Goal: Task Accomplishment & Management: Manage account settings

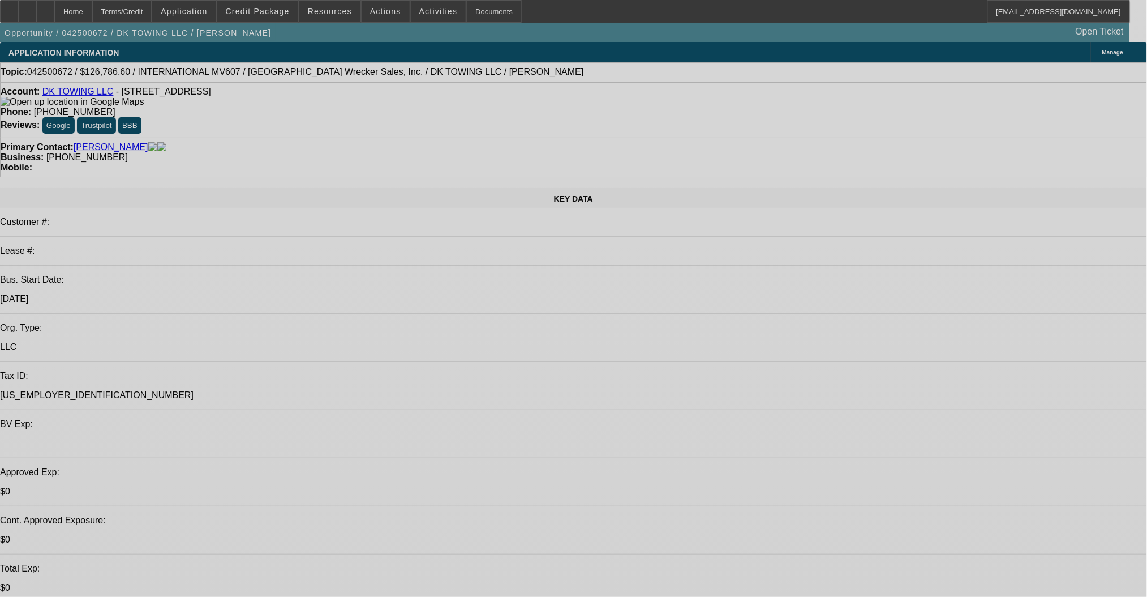
select select "0.1"
select select "2"
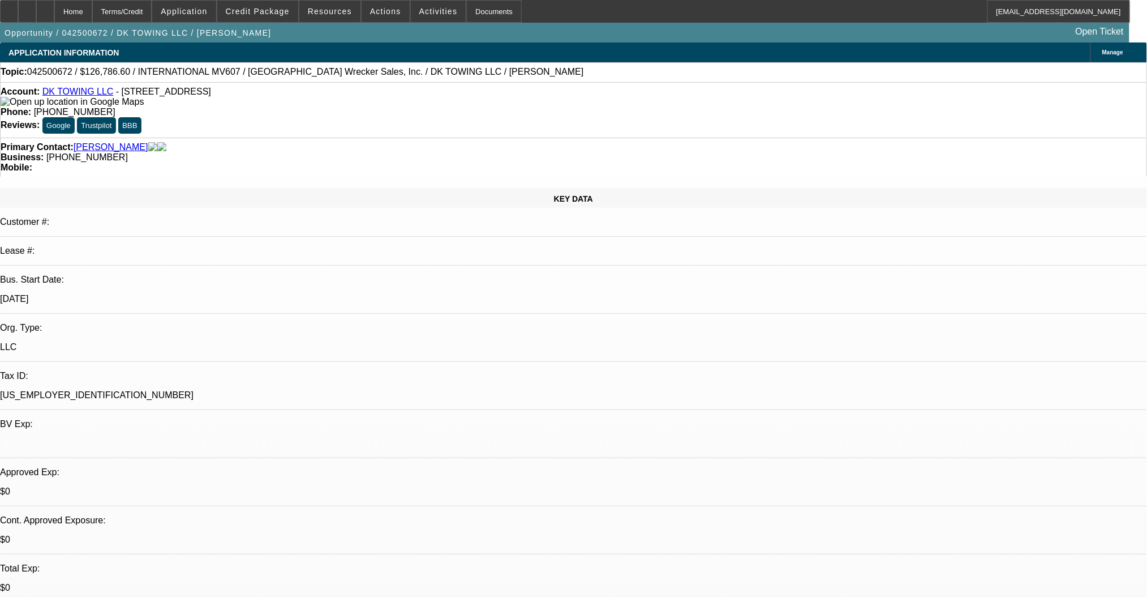
select select "0"
select select "6"
select select "0.1"
select select "2"
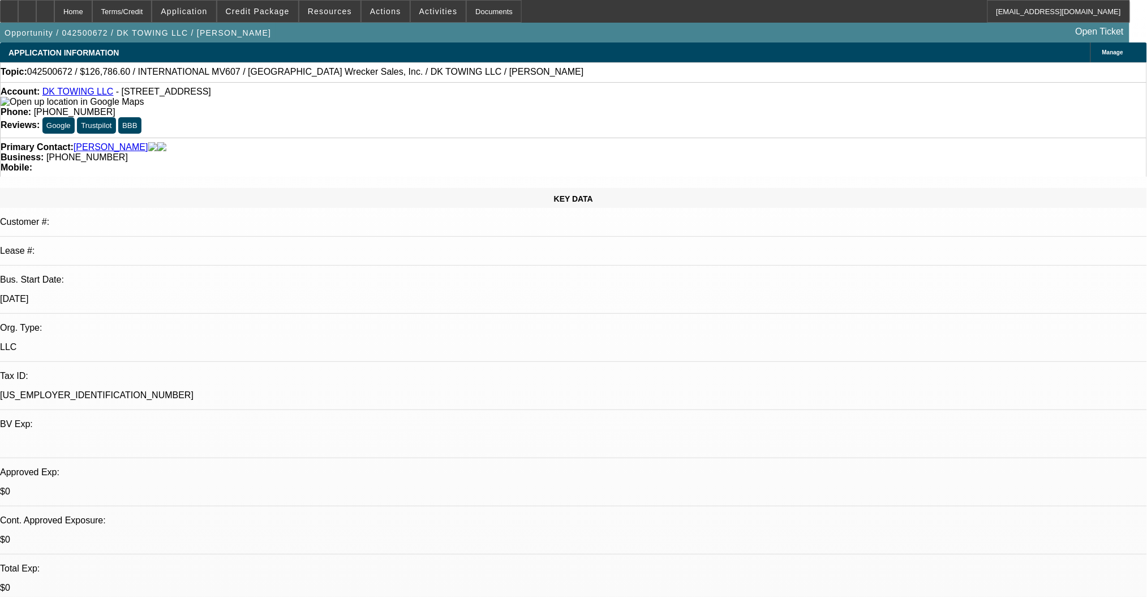
select select "0.1"
select select "4"
select select "0.1"
select select "2"
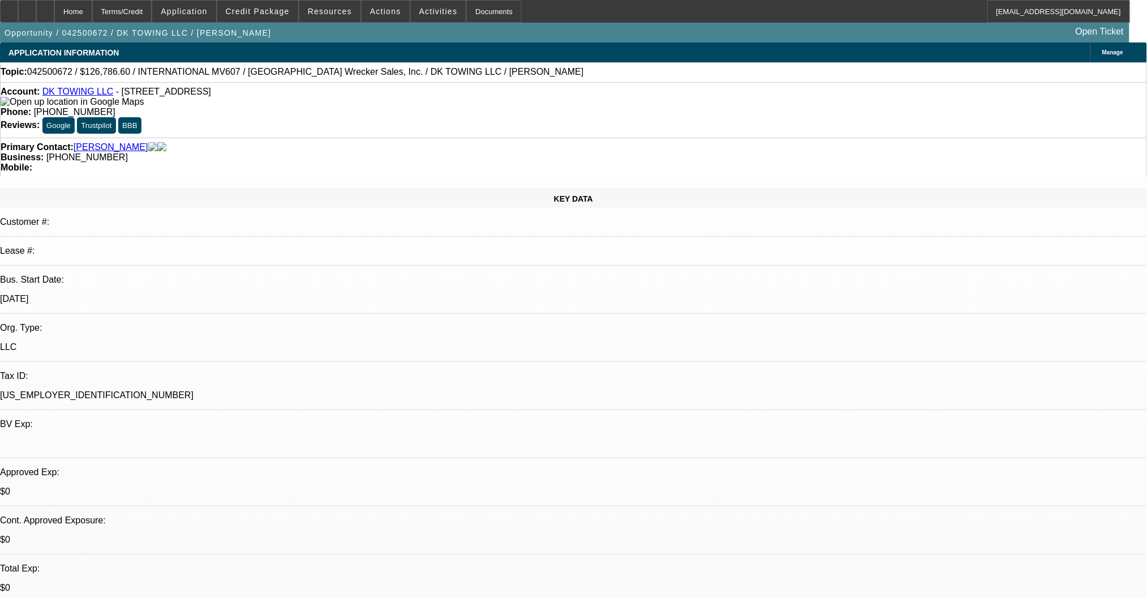
select select "0.1"
select select "4"
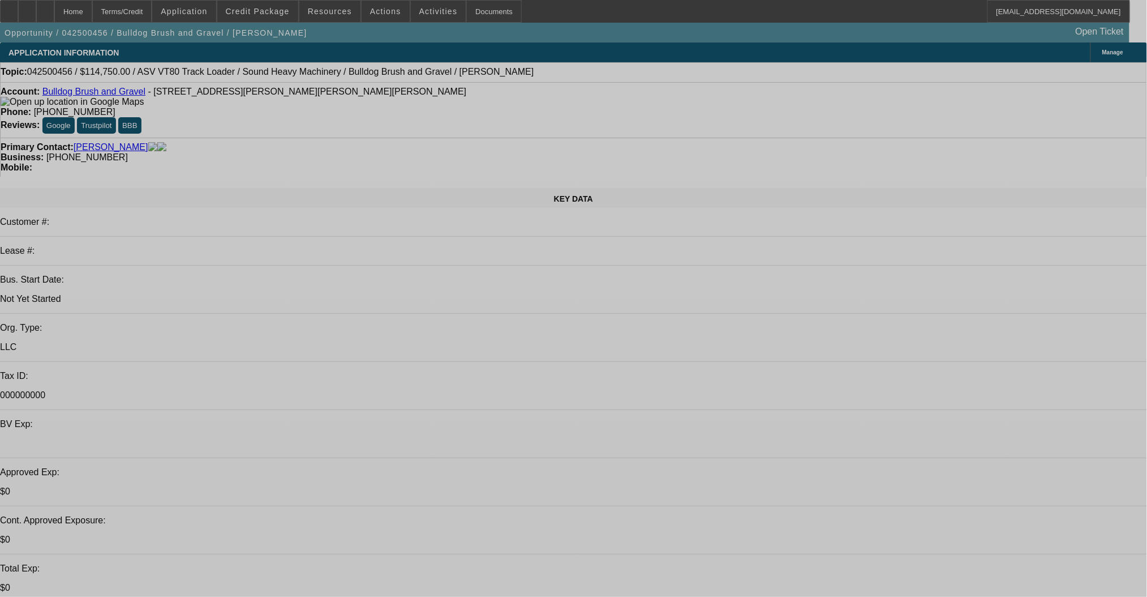
select select "0.15"
select select "2"
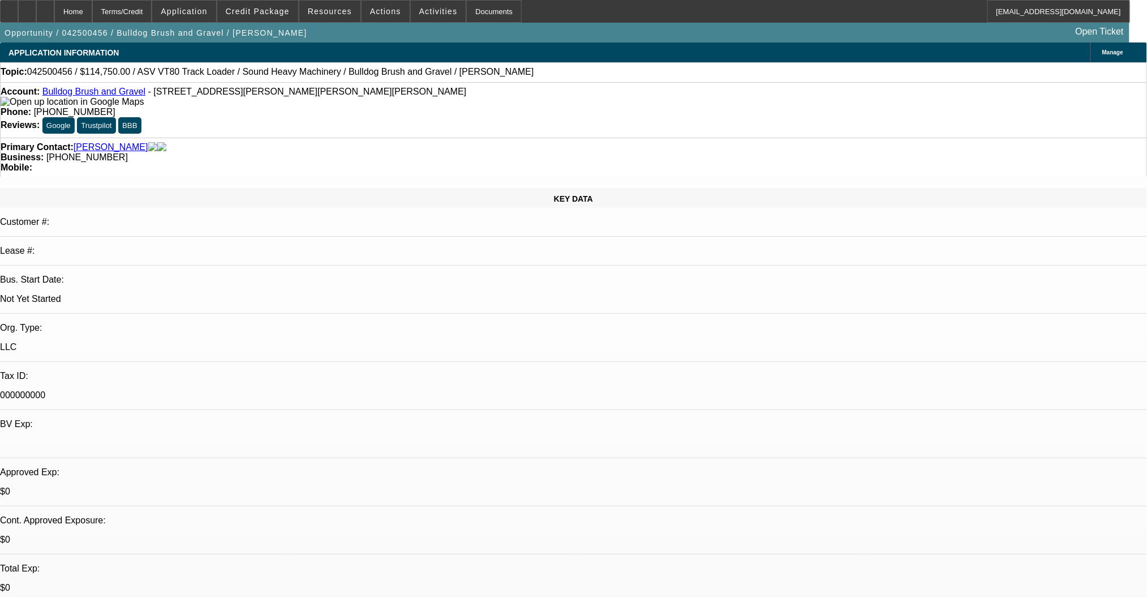
select select "0"
select select "6"
select select "0.2"
select select "2"
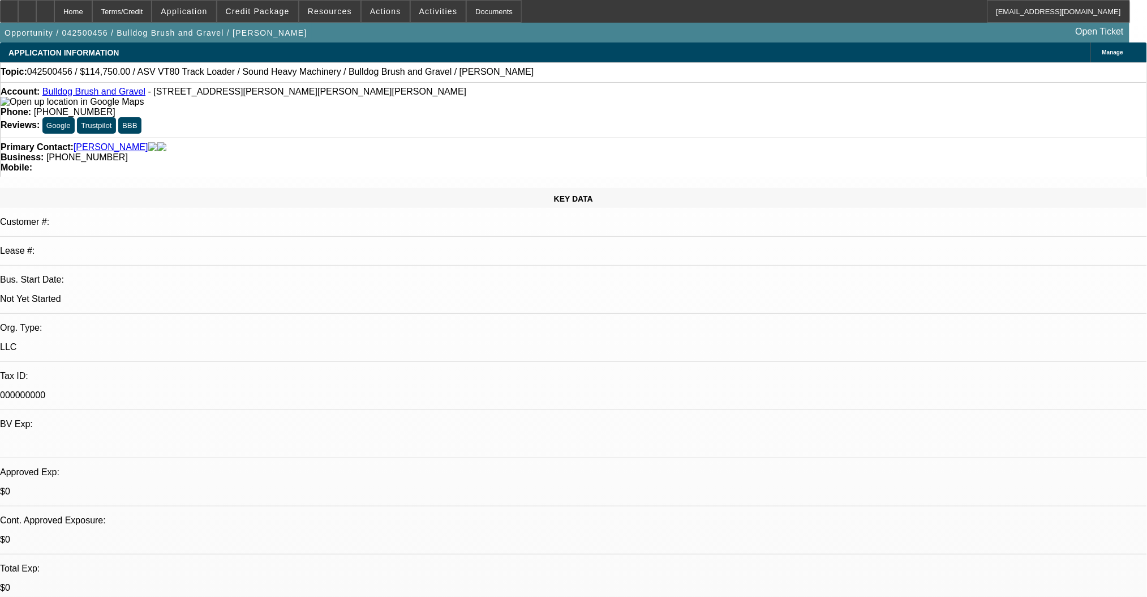
select select "0"
select select "6"
select select "0"
select select "2"
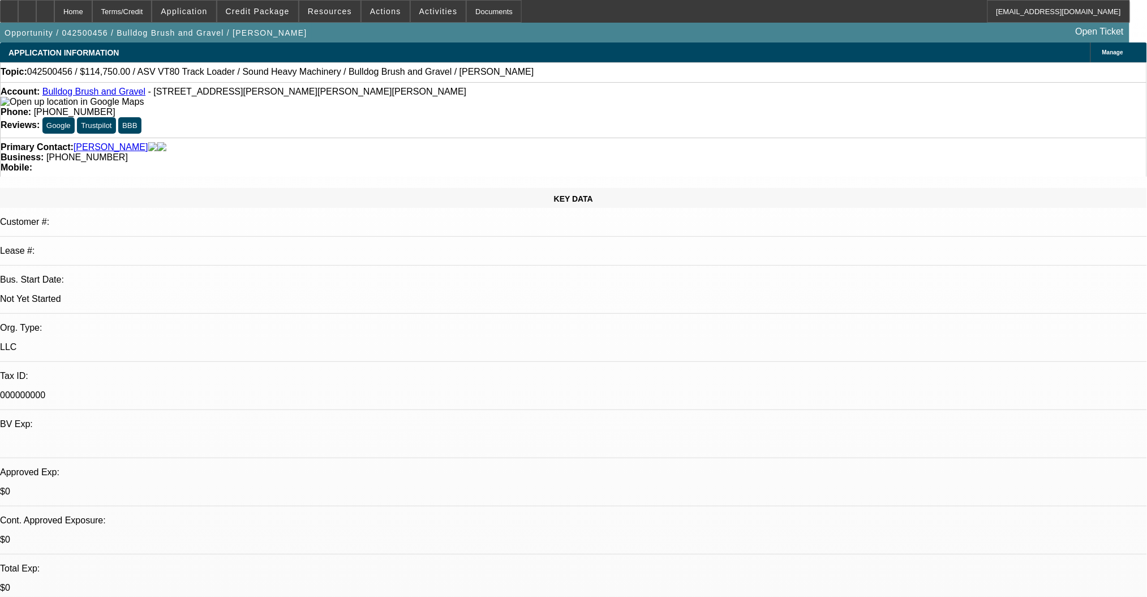
select select "0"
select select "6"
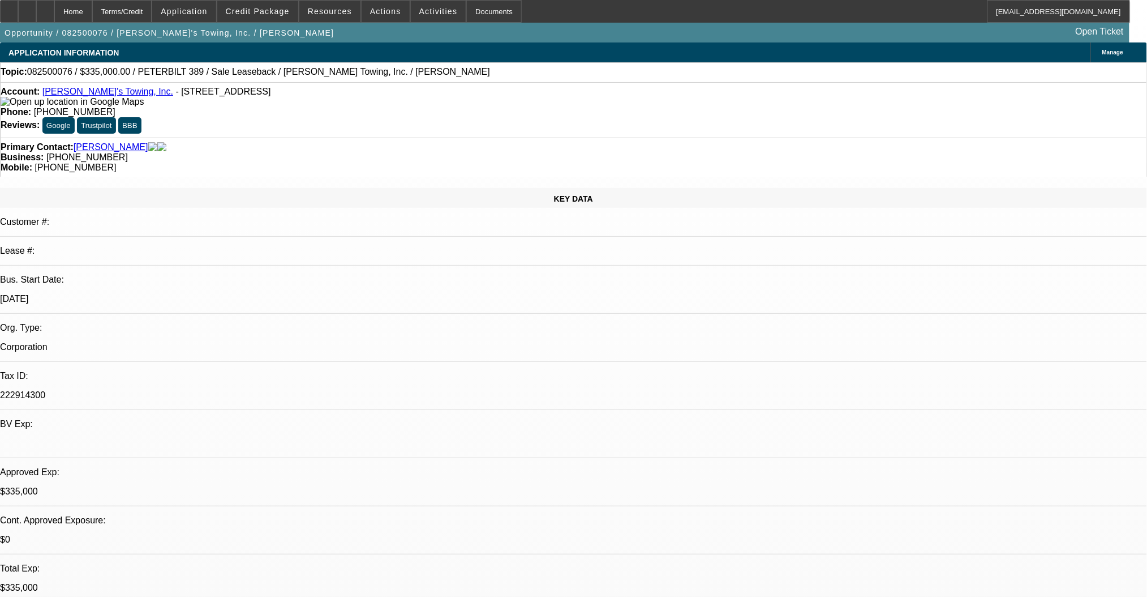
select select "0"
select select "2"
select select "0"
select select "6"
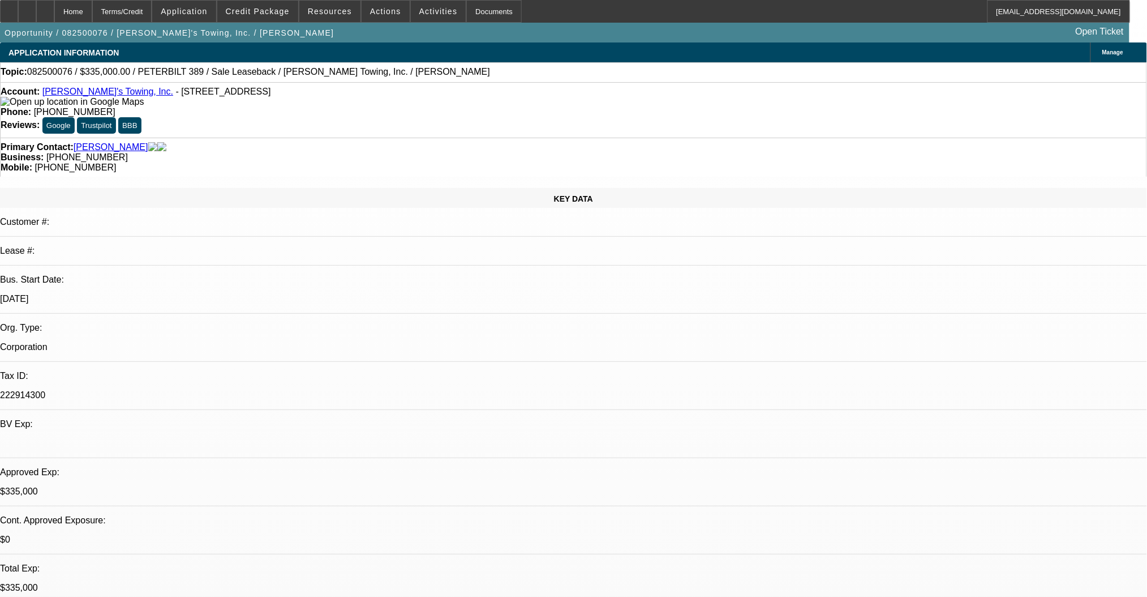
select select "0"
select select "2"
select select "0"
select select "6"
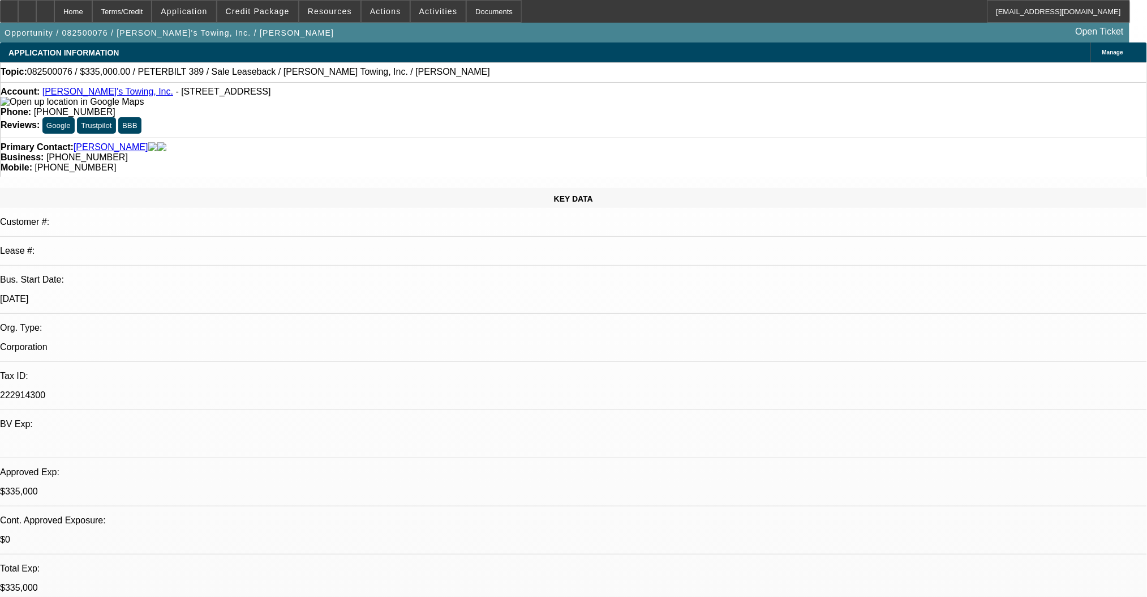
select select "0"
select select "2"
select select "0"
select select "6"
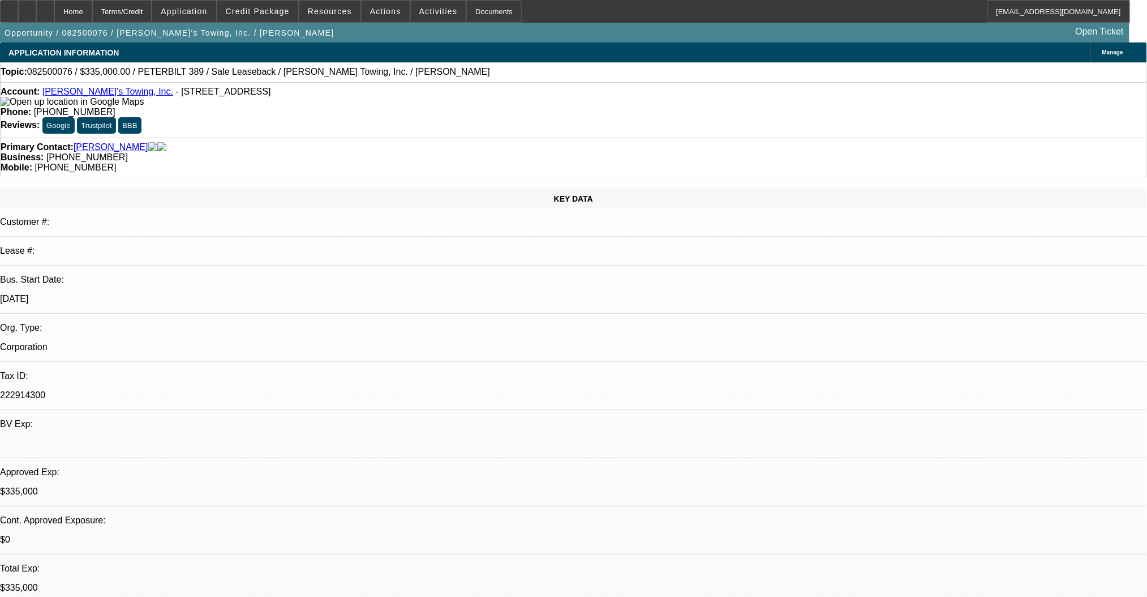
select select "0"
select select "2"
select select "0"
select select "6"
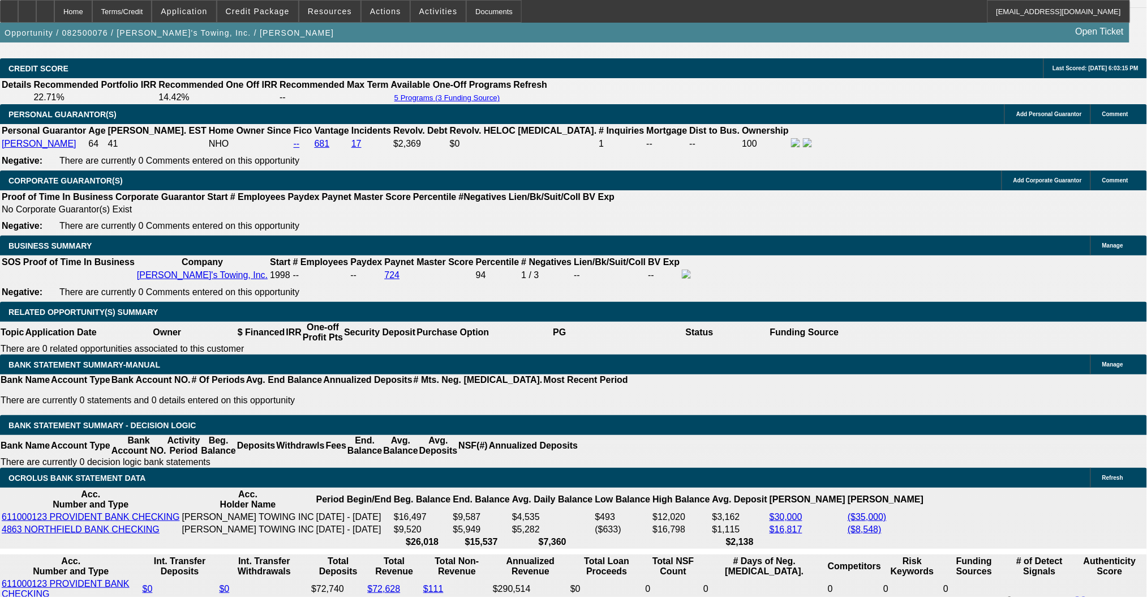
scroll to position [1585, 0]
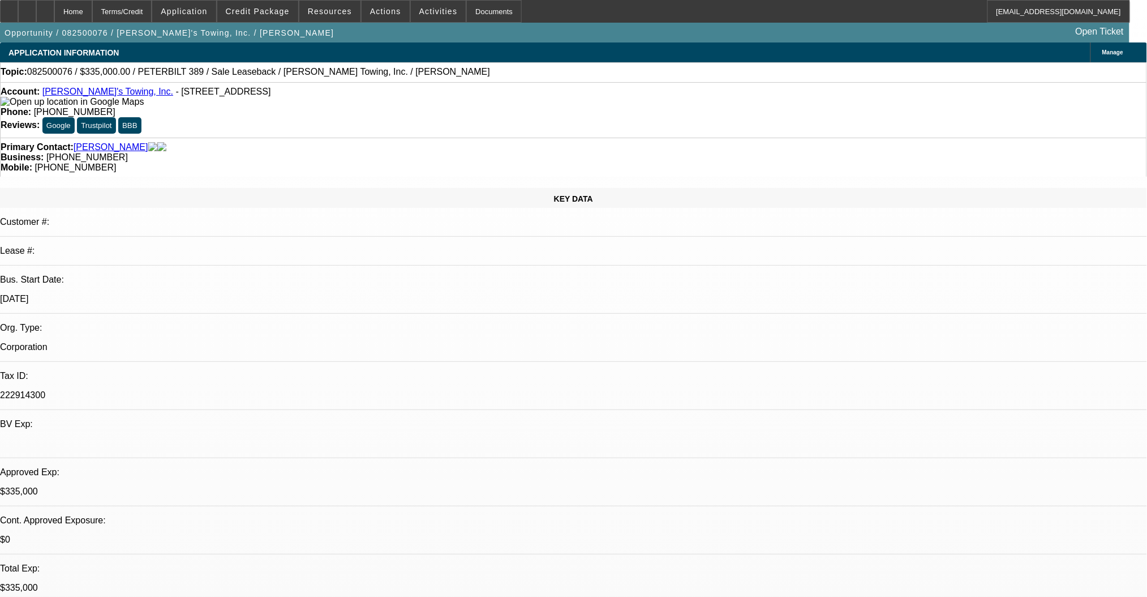
select select "0"
select select "2"
select select "0"
select select "6"
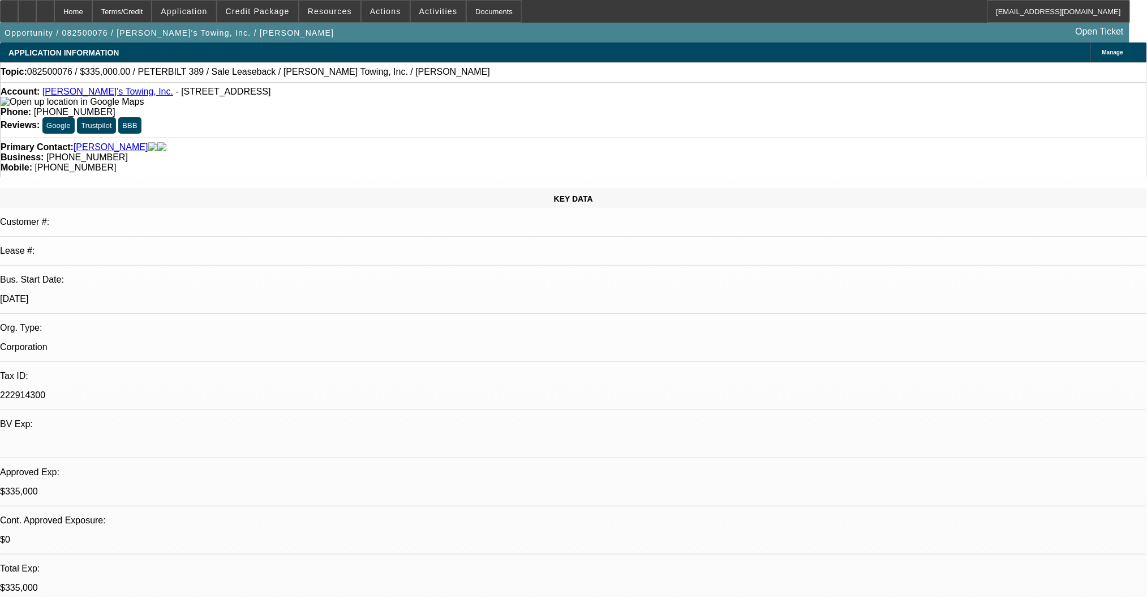
select select "0"
select select "2"
select select "0"
select select "6"
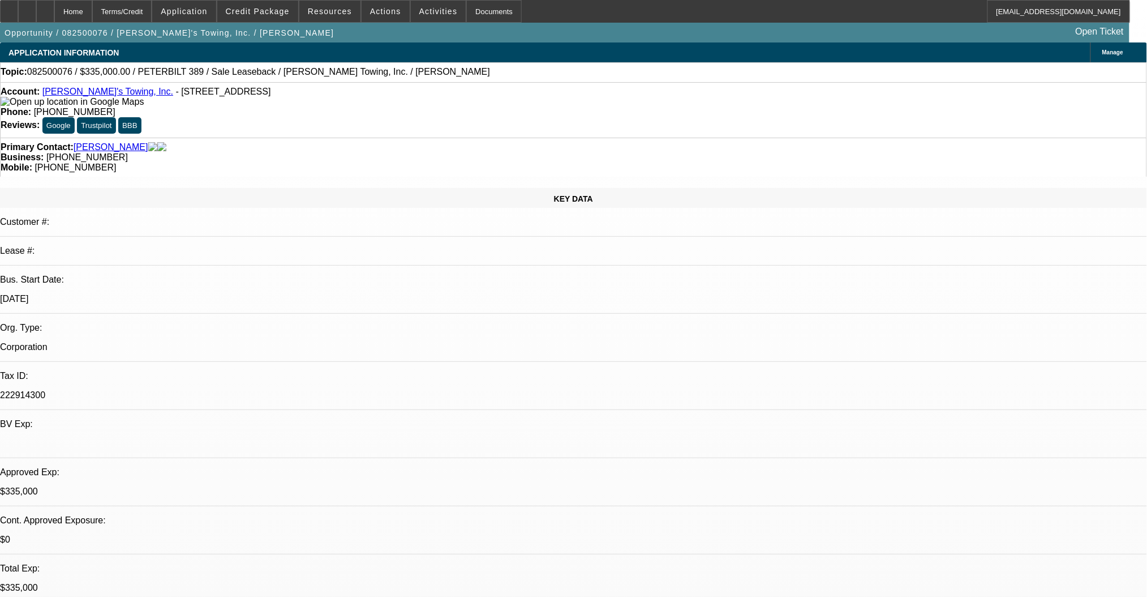
select select "0"
select select "2"
select select "0"
select select "6"
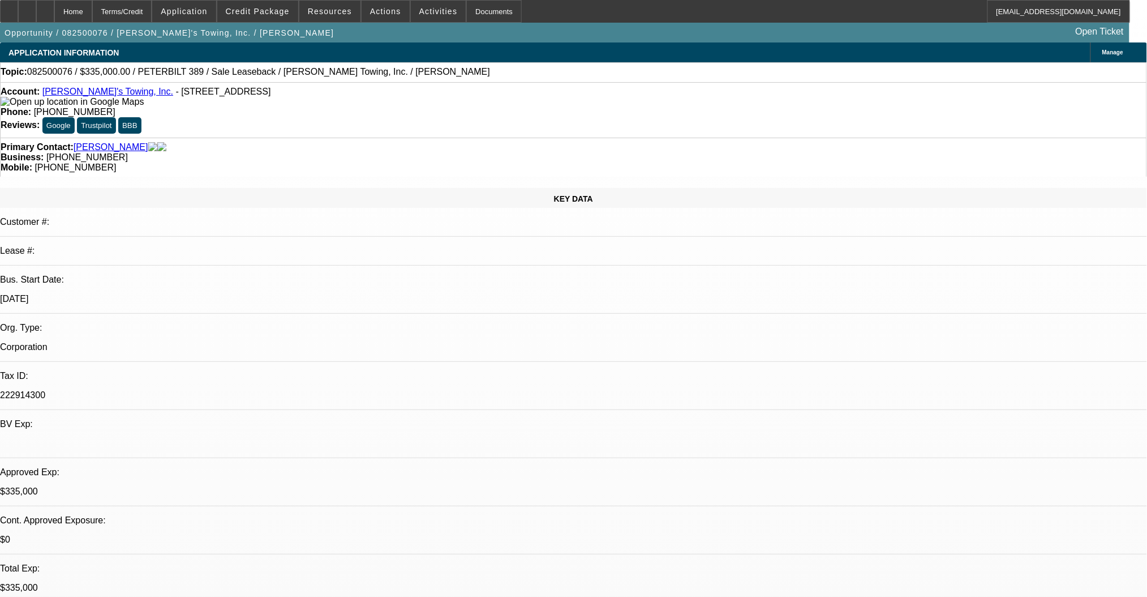
select select "0"
select select "2"
select select "0"
select select "6"
